Goal: Communication & Community: Answer question/provide support

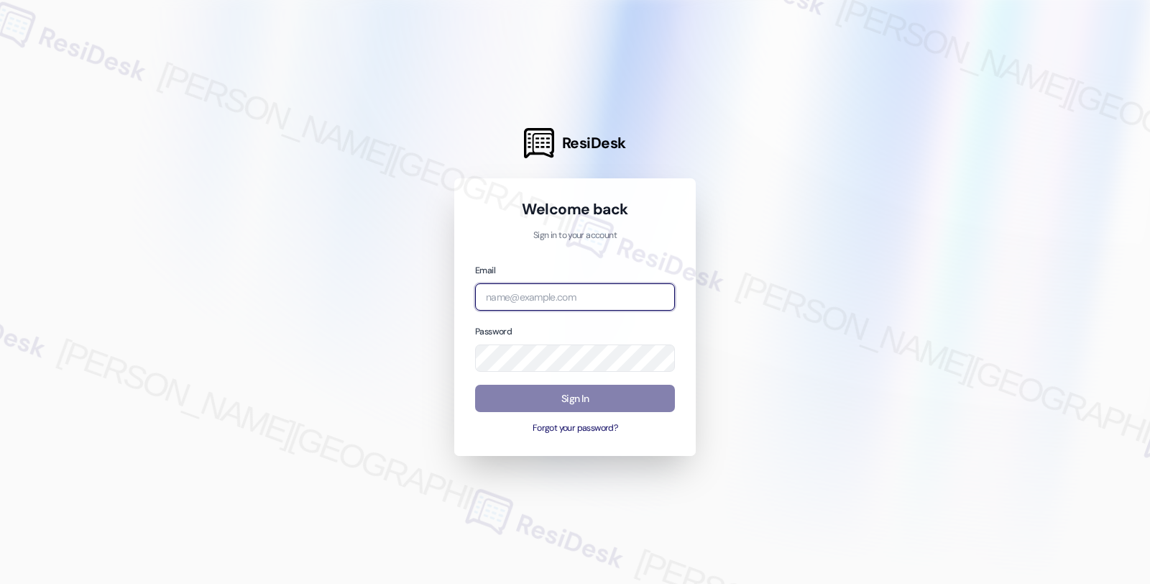
click at [576, 293] on input "email" at bounding box center [575, 297] width 200 height 28
type input "shp"
click at [548, 291] on input "email" at bounding box center [575, 297] width 200 height 28
type input "[EMAIL_ADDRESS][PERSON_NAME][DOMAIN_NAME]"
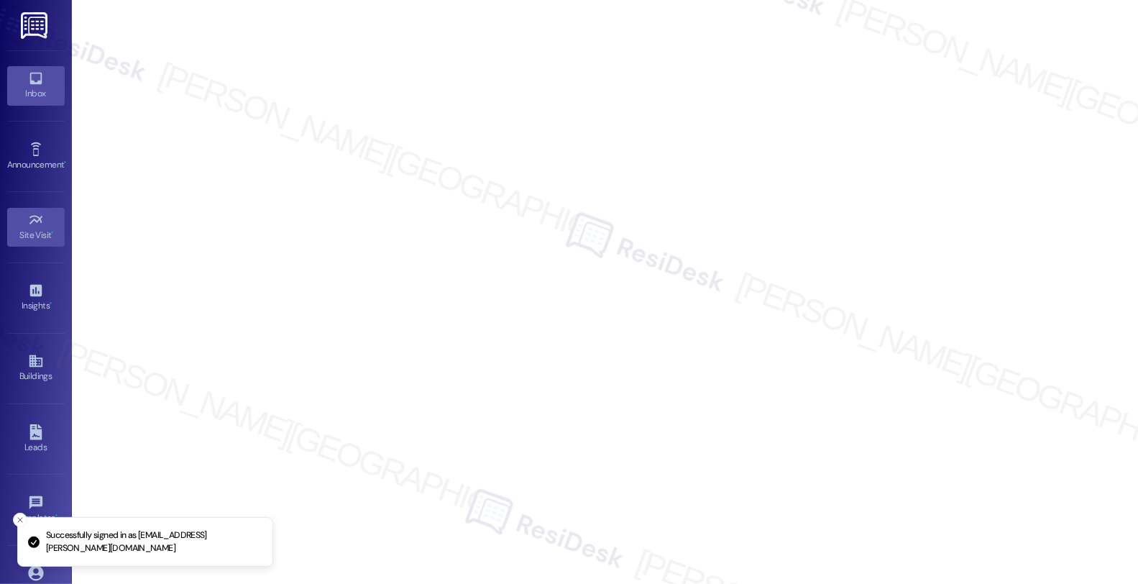
click at [32, 87] on div "Inbox" at bounding box center [36, 93] width 72 height 14
